Goal: Complete application form

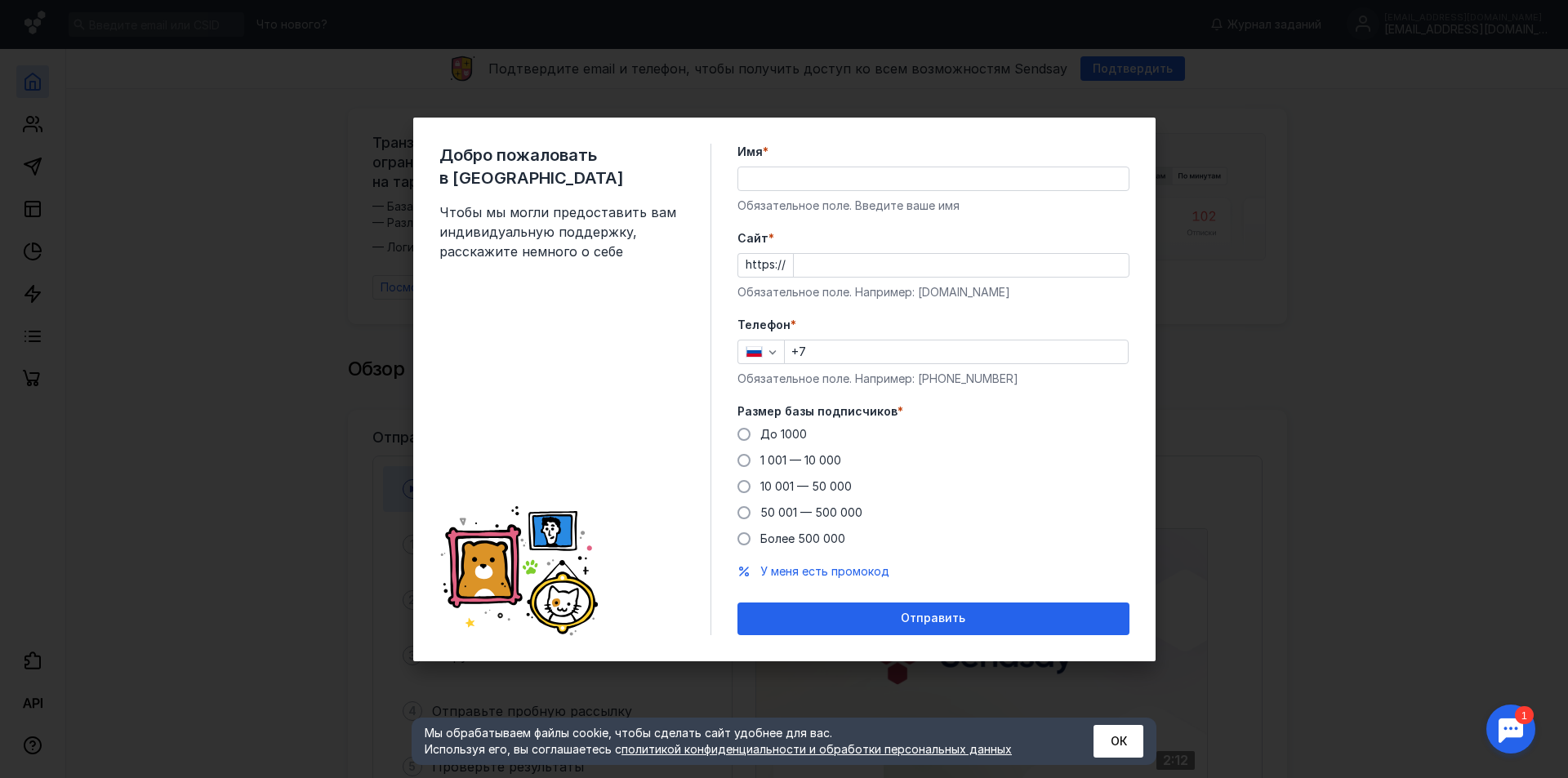
click at [805, 264] on input "Cайт *" at bounding box center [961, 265] width 335 height 23
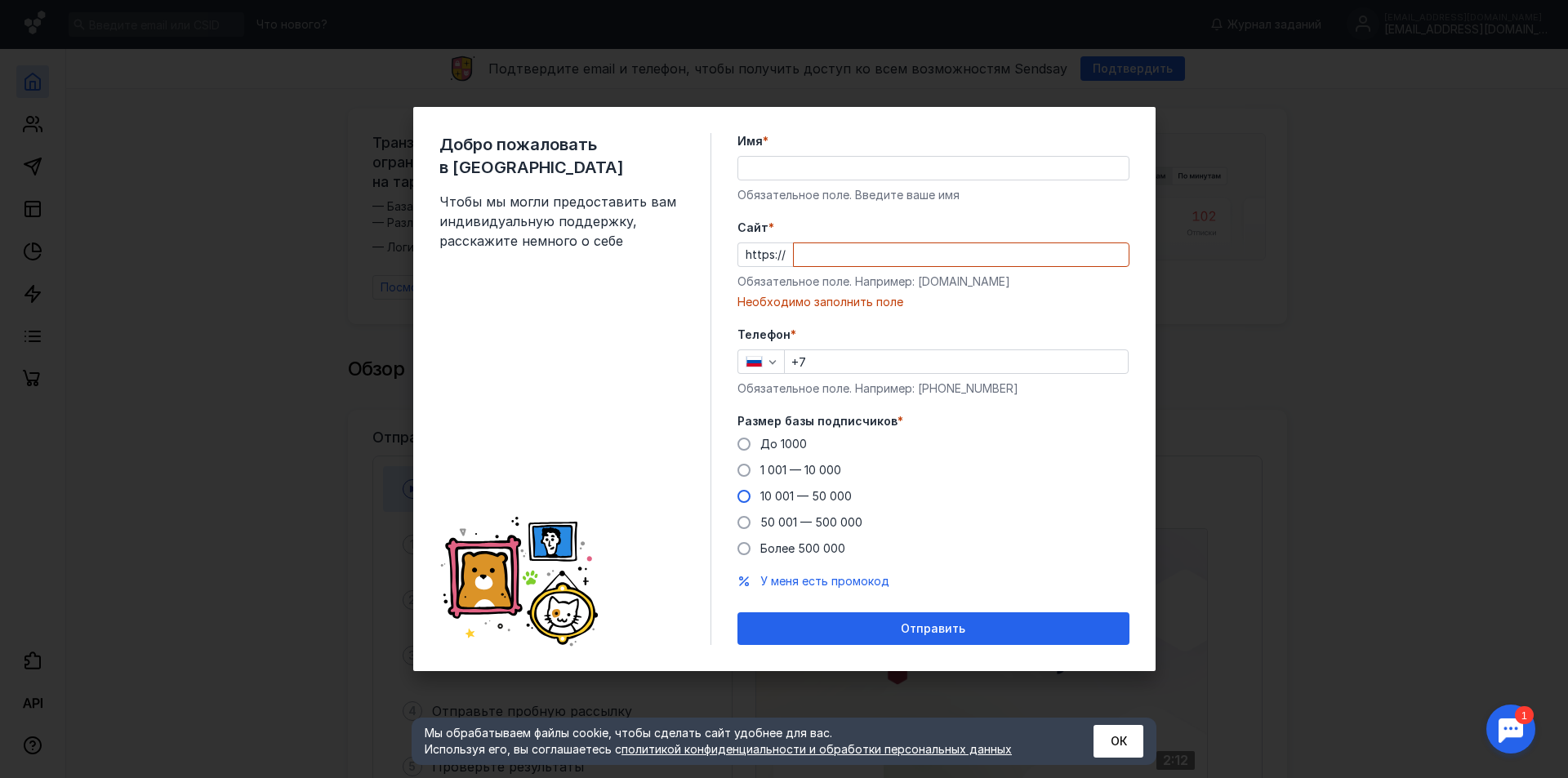
click at [804, 484] on div "До [DATE] 1 001 — 10 000 10 001 — 50 000 50 001 — 500 000 Более 500 000" at bounding box center [933, 496] width 392 height 121
click at [804, 497] on span "10 001 — 50 000" at bounding box center [806, 496] width 91 height 14
click at [0, 0] on input "10 001 — 50 000" at bounding box center [0, 0] width 0 height 0
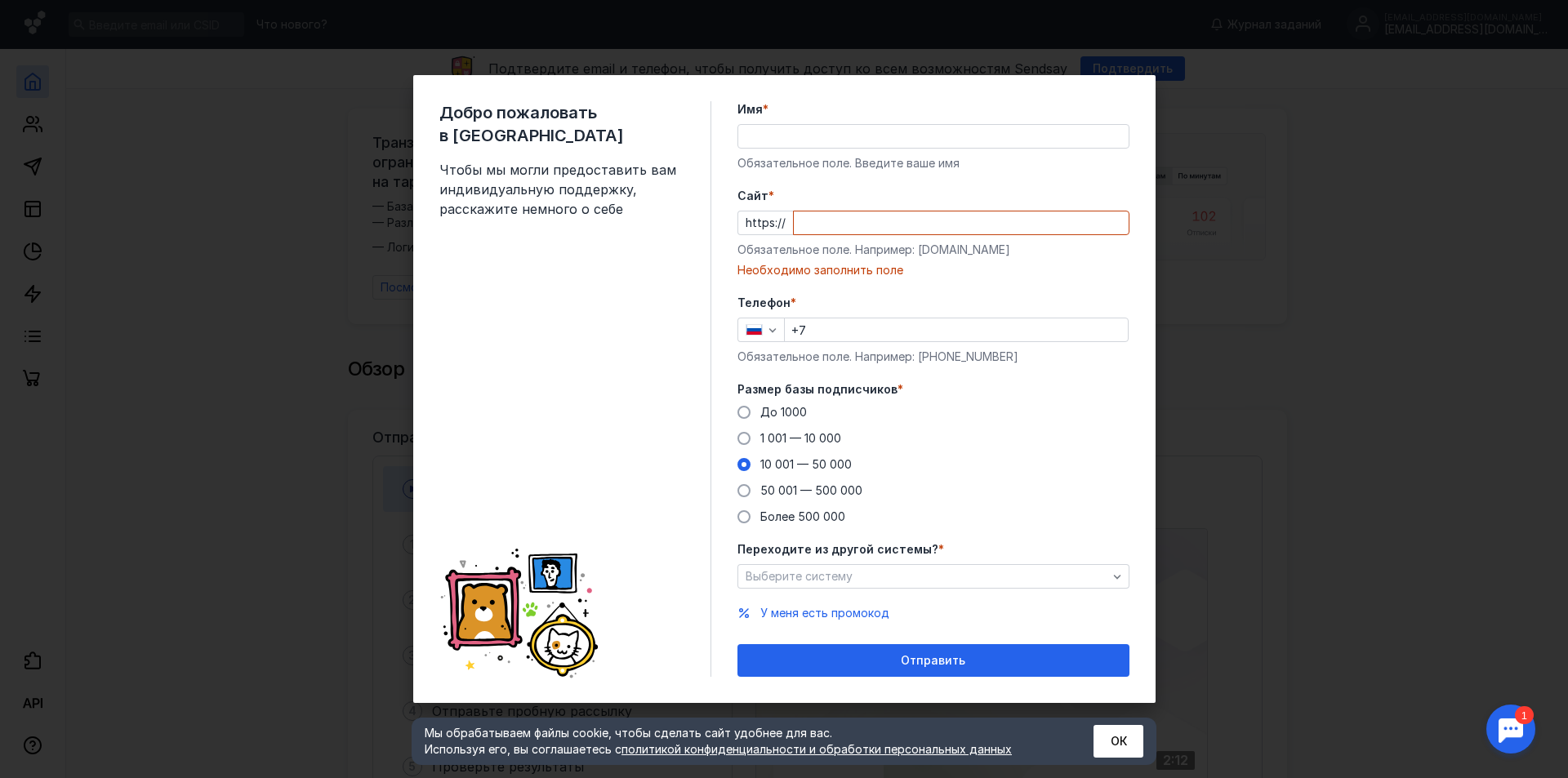
click at [791, 462] on span "10 001 — 50 000" at bounding box center [806, 464] width 91 height 14
click at [0, 0] on input "10 001 — 50 000" at bounding box center [0, 0] width 0 height 0
click at [785, 448] on div "До [DATE] 1 001 — 10 000 10 001 — 50 000 50 001 — 500 000 Более 500 000" at bounding box center [933, 465] width 392 height 121
click at [782, 437] on span "1 001 — 10 000" at bounding box center [801, 438] width 81 height 14
click at [0, 0] on input "1 001 — 10 000" at bounding box center [0, 0] width 0 height 0
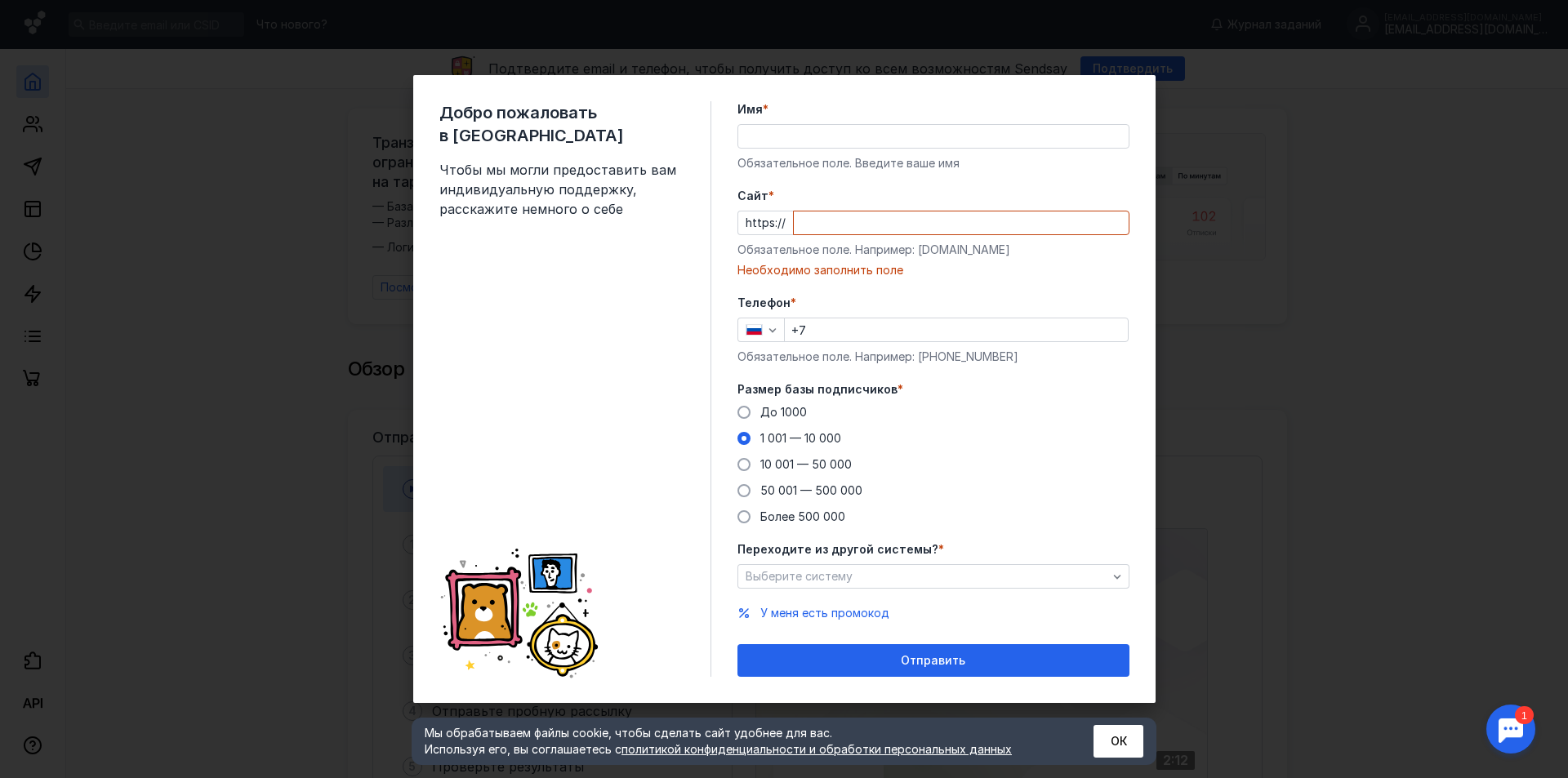
click at [781, 421] on div "До [DATE] 1 001 — 10 000 10 001 — 50 000 50 001 — 500 000 Более 500 000" at bounding box center [933, 465] width 392 height 121
click at [1370, 428] on div "Добро пожаловать в Sendsay Чтобы мы могли предоставить вам индивидуальную подде…" at bounding box center [784, 389] width 1568 height 778
click at [1406, 359] on div "Добро пожаловать в Sendsay Чтобы мы могли предоставить вам индивидуальную подде…" at bounding box center [784, 389] width 1568 height 778
click at [1398, 354] on div "Добро пожаловать в Sendsay Чтобы мы могли предоставить вам индивидуальную подде…" at bounding box center [784, 389] width 1568 height 778
click at [934, 222] on input "Cайт *" at bounding box center [961, 222] width 335 height 23
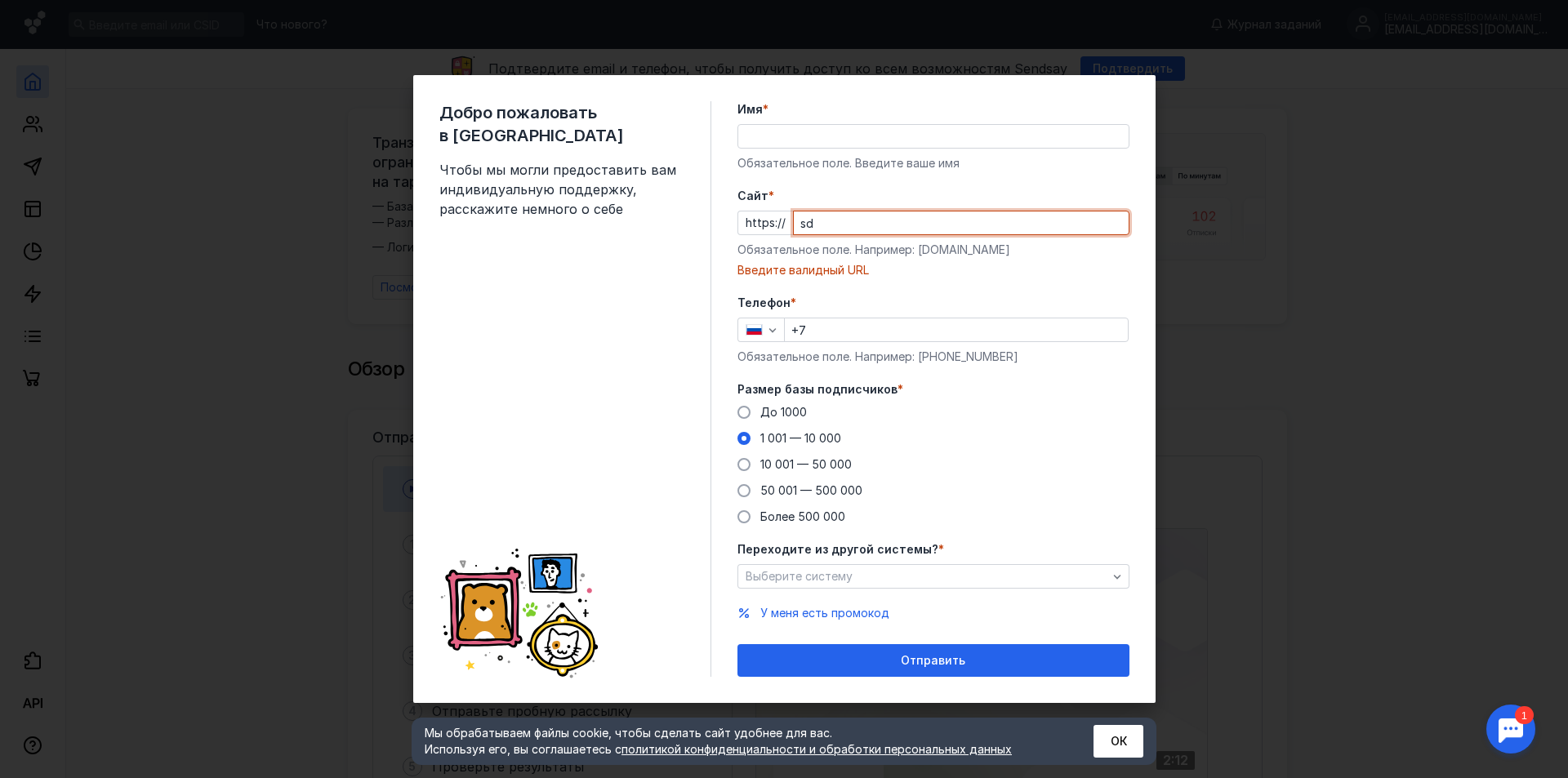
type input "s"
click at [408, 36] on div "Добро пожаловать в Sendsay Чтобы мы могли предоставить вам индивидуальную подде…" at bounding box center [784, 389] width 1568 height 778
